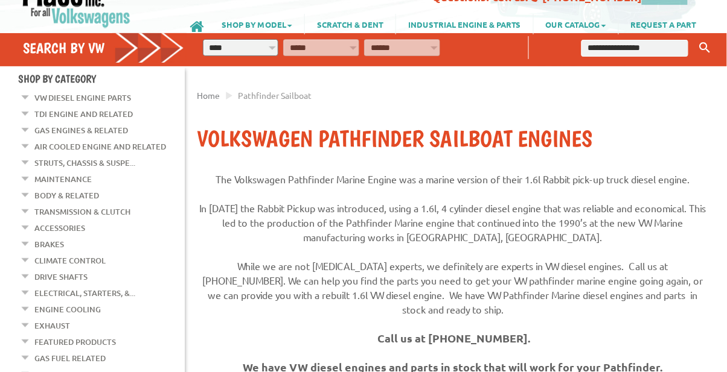
scroll to position [63, 0]
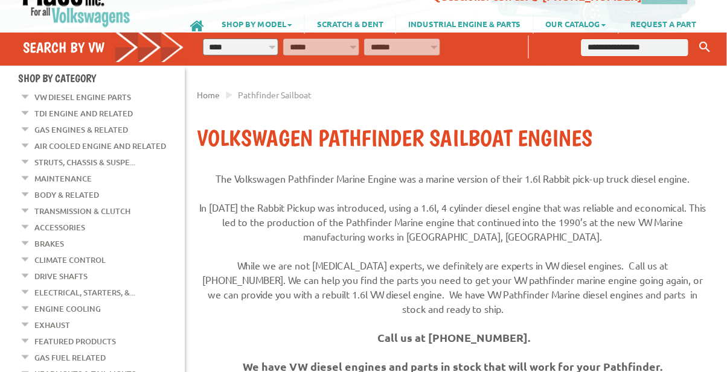
click at [106, 115] on link "TDI Engine and Related" at bounding box center [83, 114] width 98 height 16
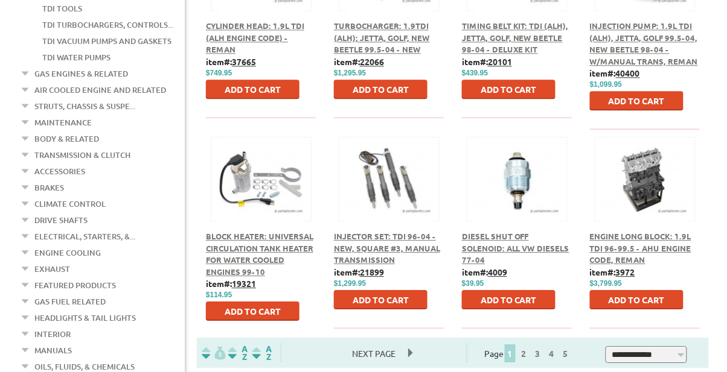
scroll to position [657, 0]
click at [529, 353] on link "2" at bounding box center [523, 353] width 11 height 11
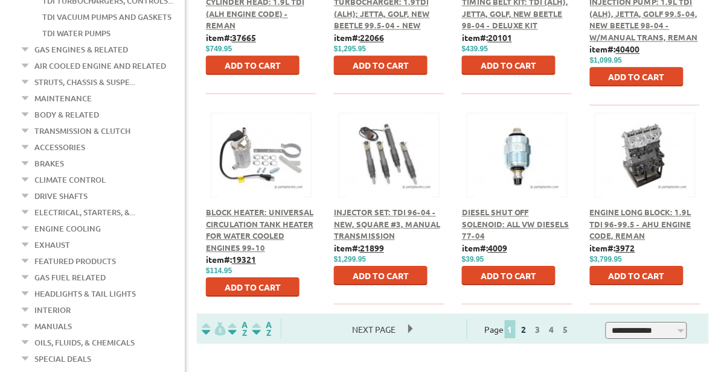
scroll to position [695, 0]
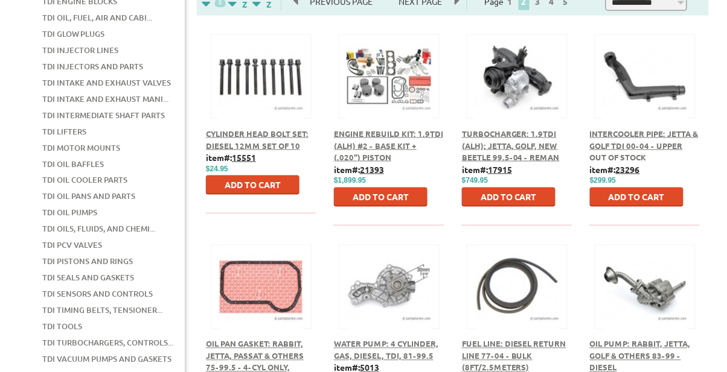
scroll to position [333, 0]
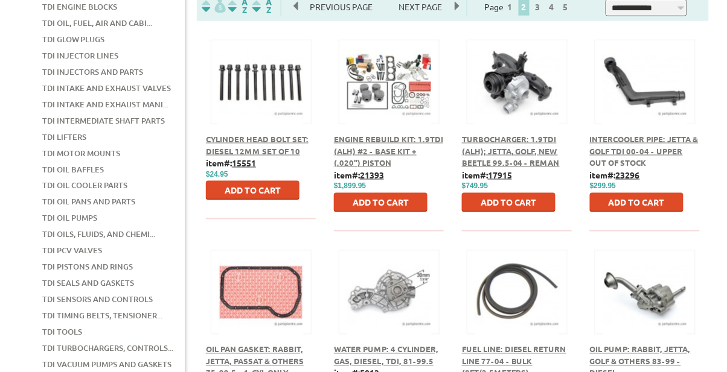
click at [99, 48] on link "TDI Injector Lines" at bounding box center [80, 56] width 76 height 16
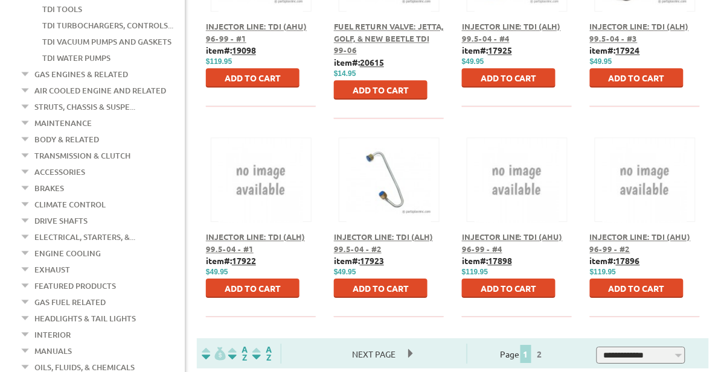
scroll to position [657, 0]
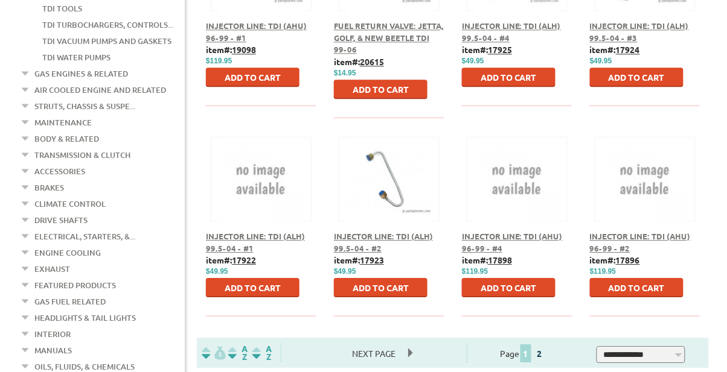
click at [545, 354] on link "2" at bounding box center [539, 353] width 11 height 11
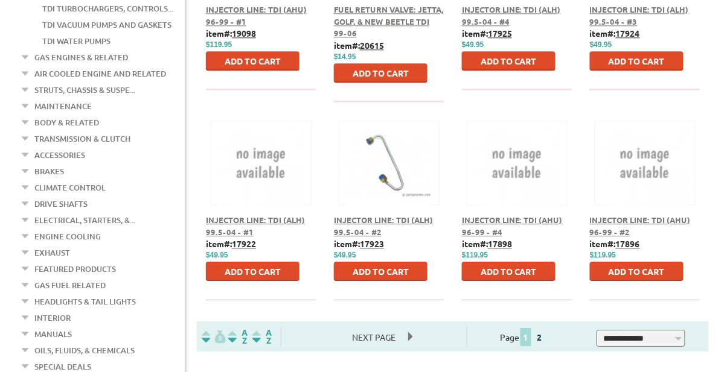
scroll to position [695, 0]
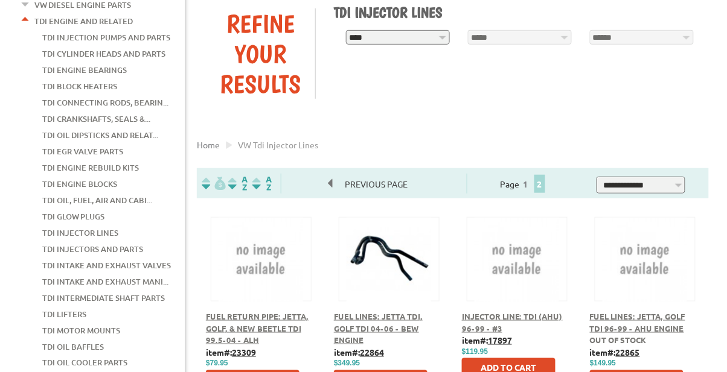
scroll to position [155, 0]
